Goal: Check status: Check status

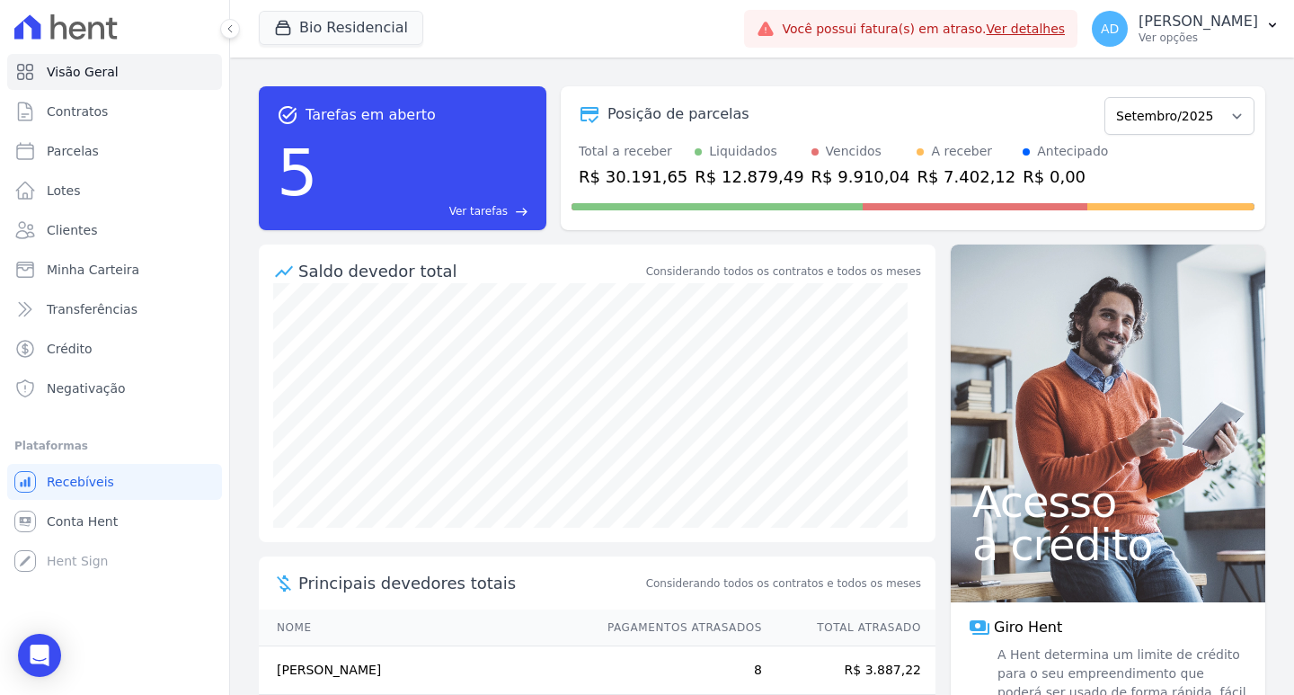
click at [1043, 31] on link "Ver detalhes" at bounding box center [1026, 29] width 79 height 14
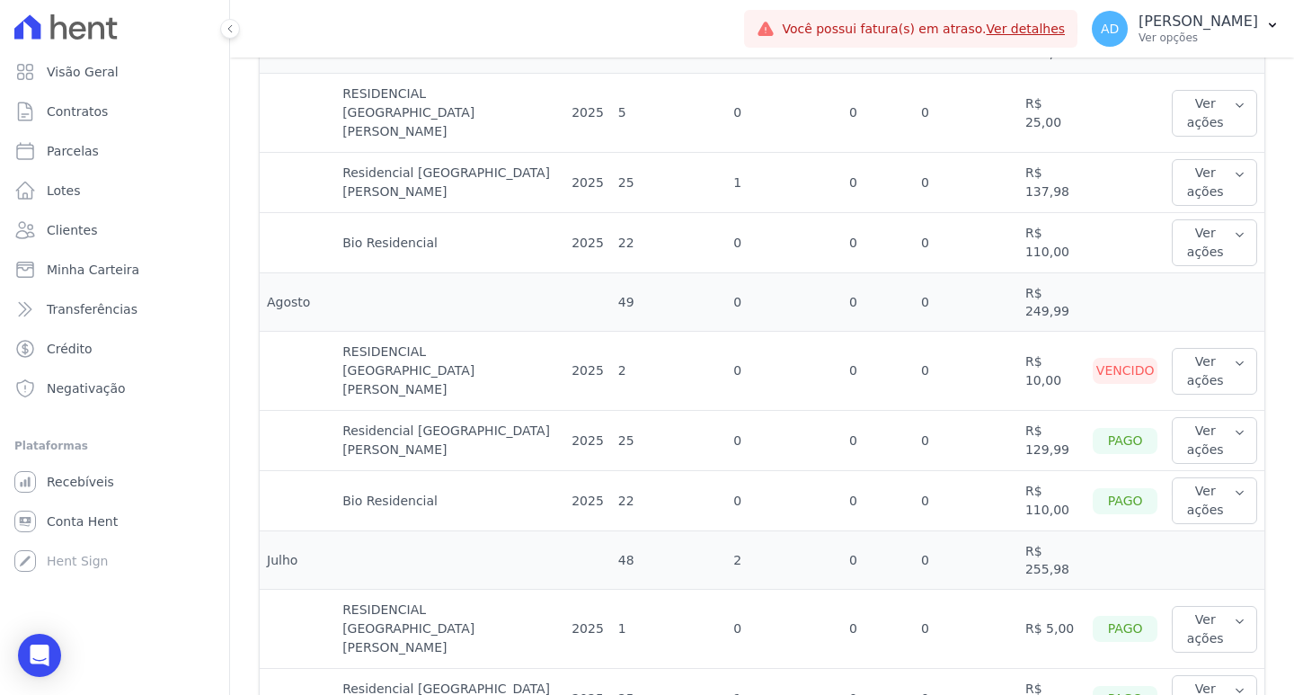
scroll to position [449, 0]
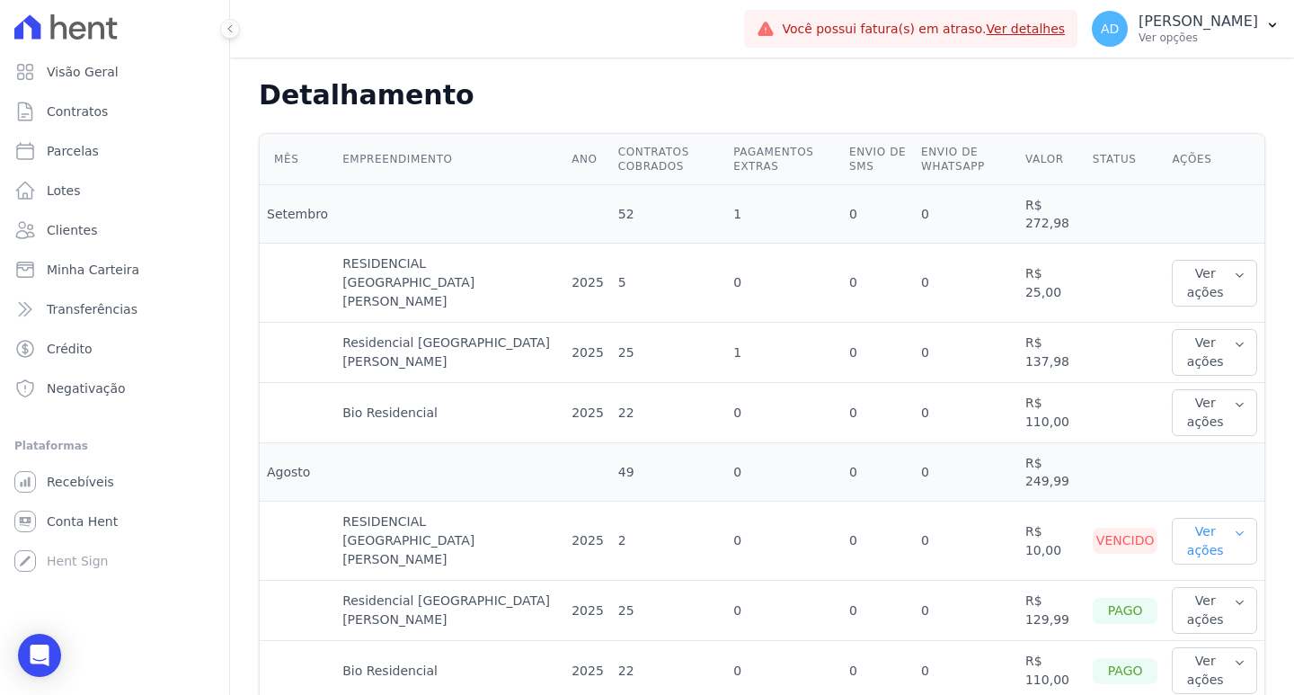
click at [1212, 518] on button "Ver ações" at bounding box center [1214, 541] width 85 height 47
click at [1165, 443] on td at bounding box center [1215, 472] width 100 height 58
click at [1227, 447] on td at bounding box center [1215, 472] width 100 height 58
click at [1232, 260] on button "Ver ações" at bounding box center [1214, 283] width 85 height 47
click at [1216, 310] on link "Ver detalhes" at bounding box center [1218, 319] width 79 height 19
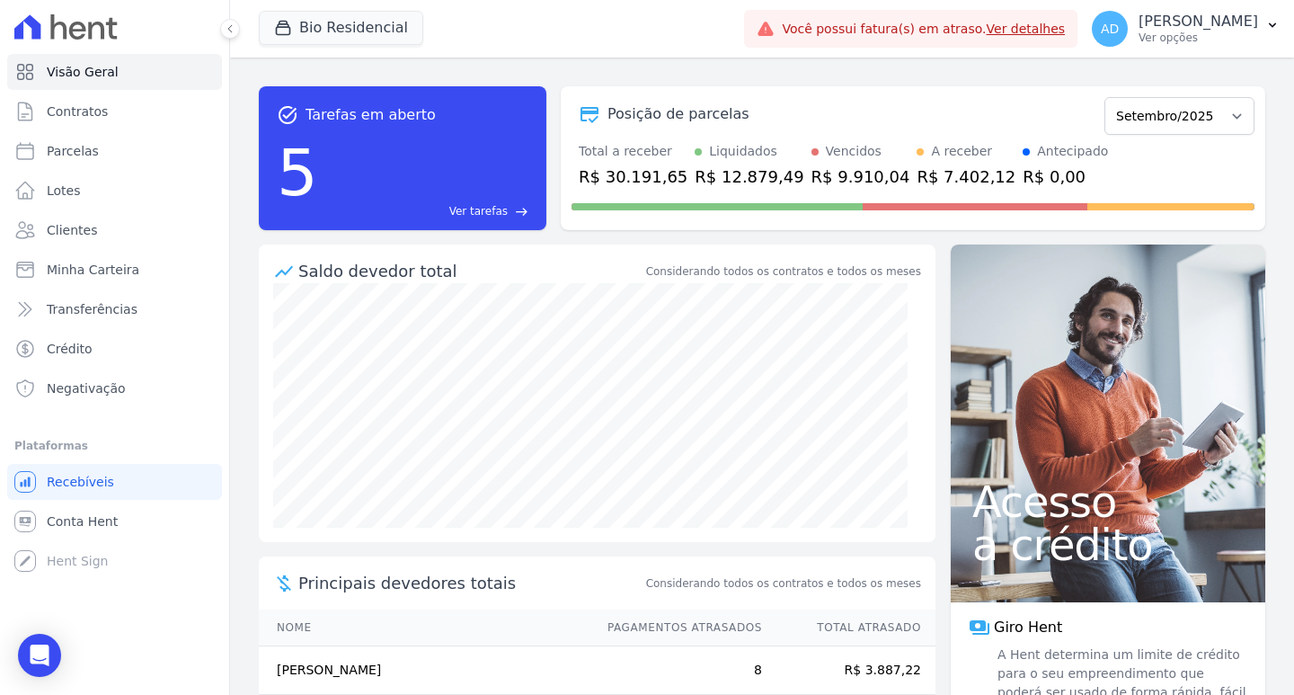
click at [1036, 31] on link "Ver detalhes" at bounding box center [1026, 29] width 79 height 14
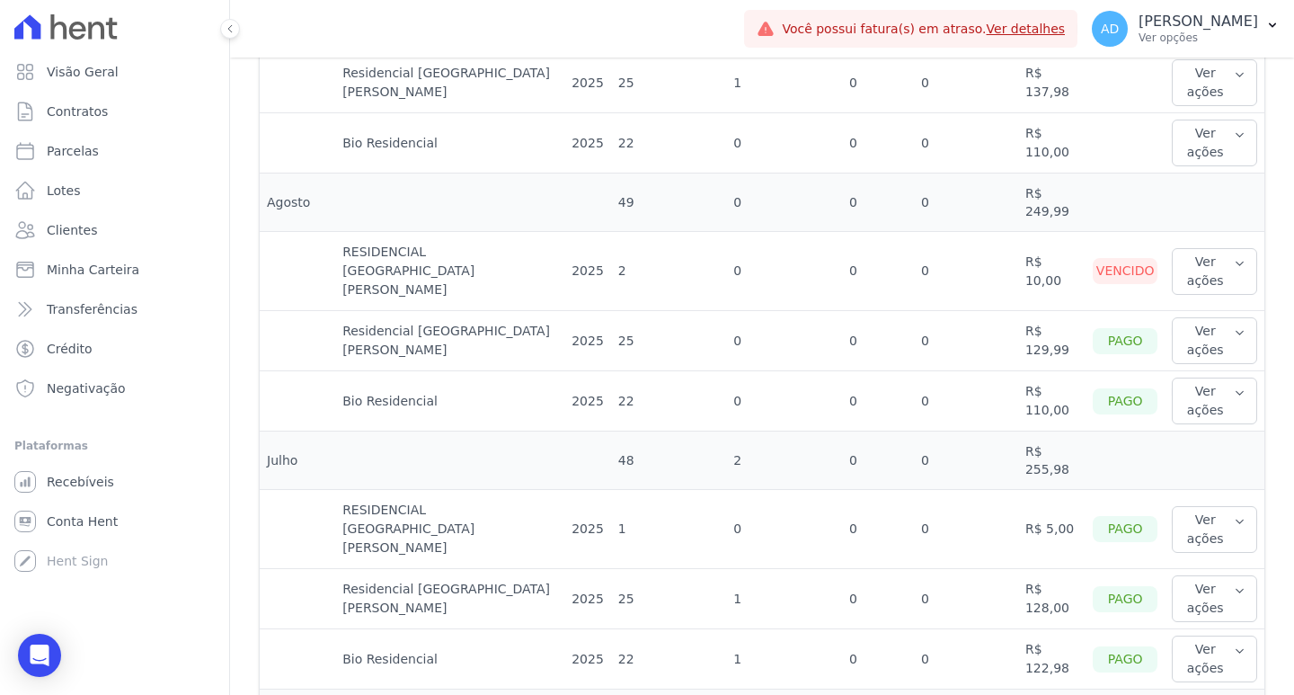
scroll to position [629, 0]
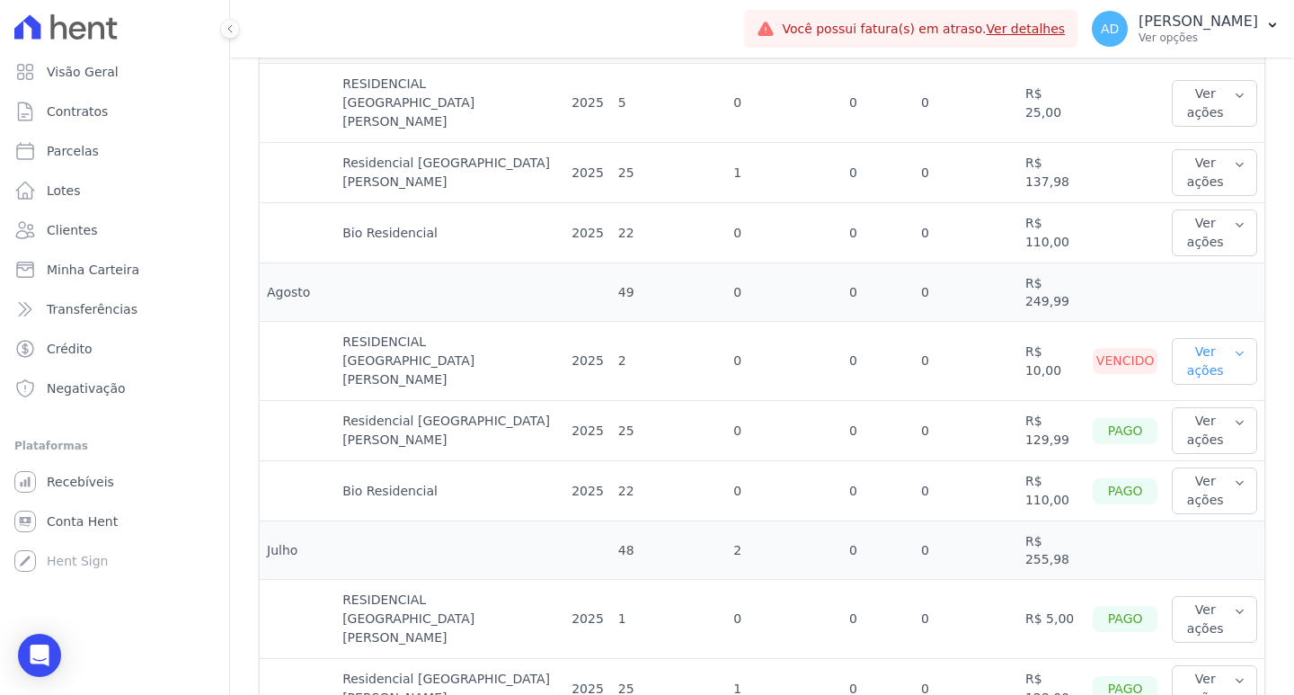
click at [1219, 338] on button "Ver ações" at bounding box center [1214, 361] width 85 height 47
click at [1222, 411] on link "Ver boleto" at bounding box center [1245, 420] width 133 height 19
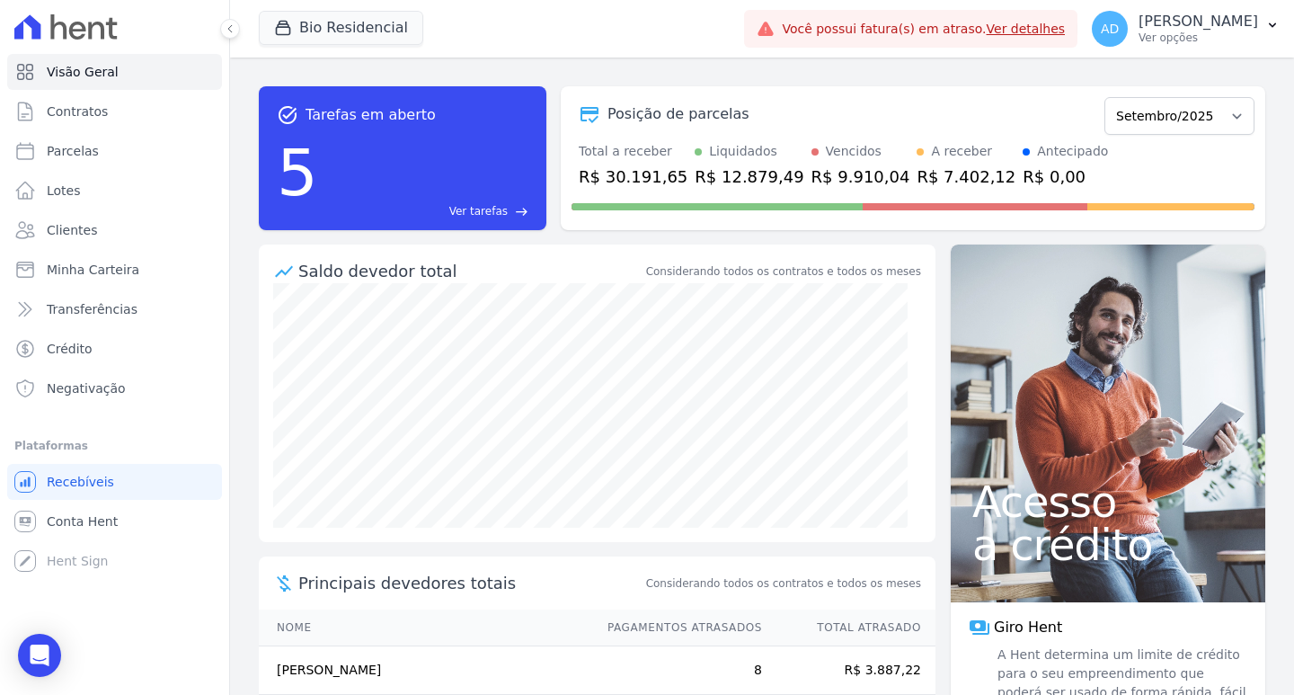
click at [1047, 32] on link "Ver detalhes" at bounding box center [1026, 29] width 79 height 14
